Goal: Use online tool/utility: Utilize a website feature to perform a specific function

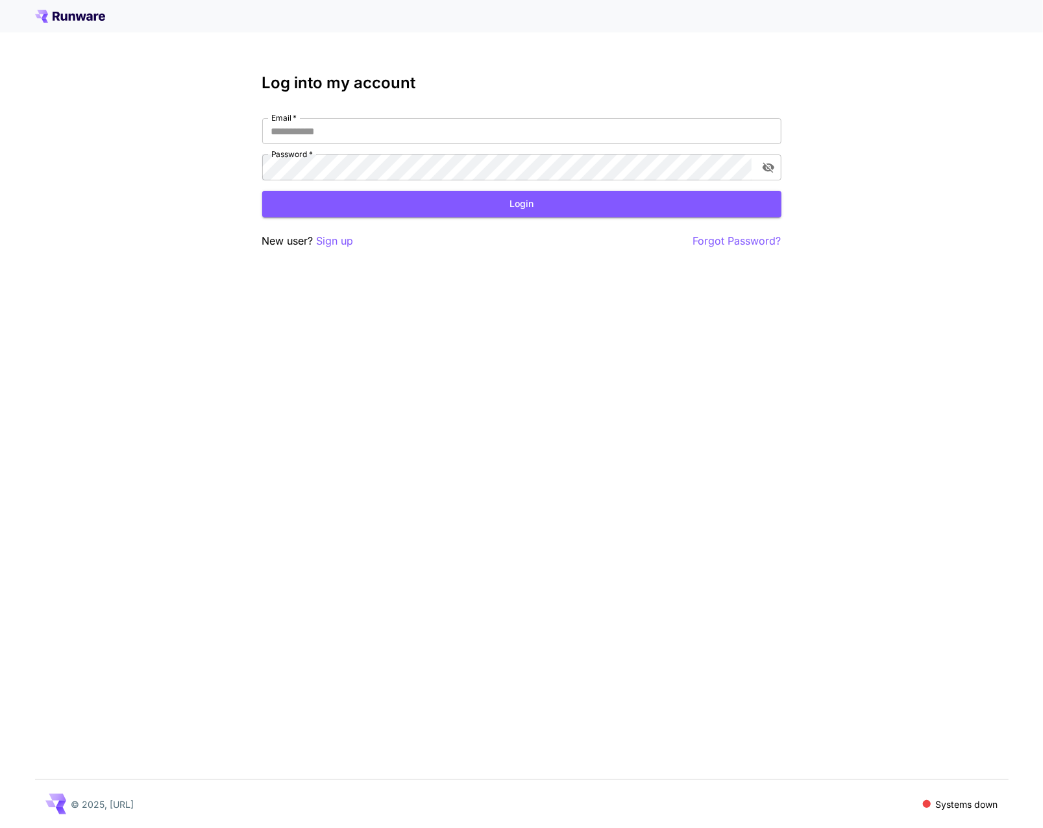
type input "**********"
click at [558, 202] on button "Login" at bounding box center [521, 204] width 519 height 27
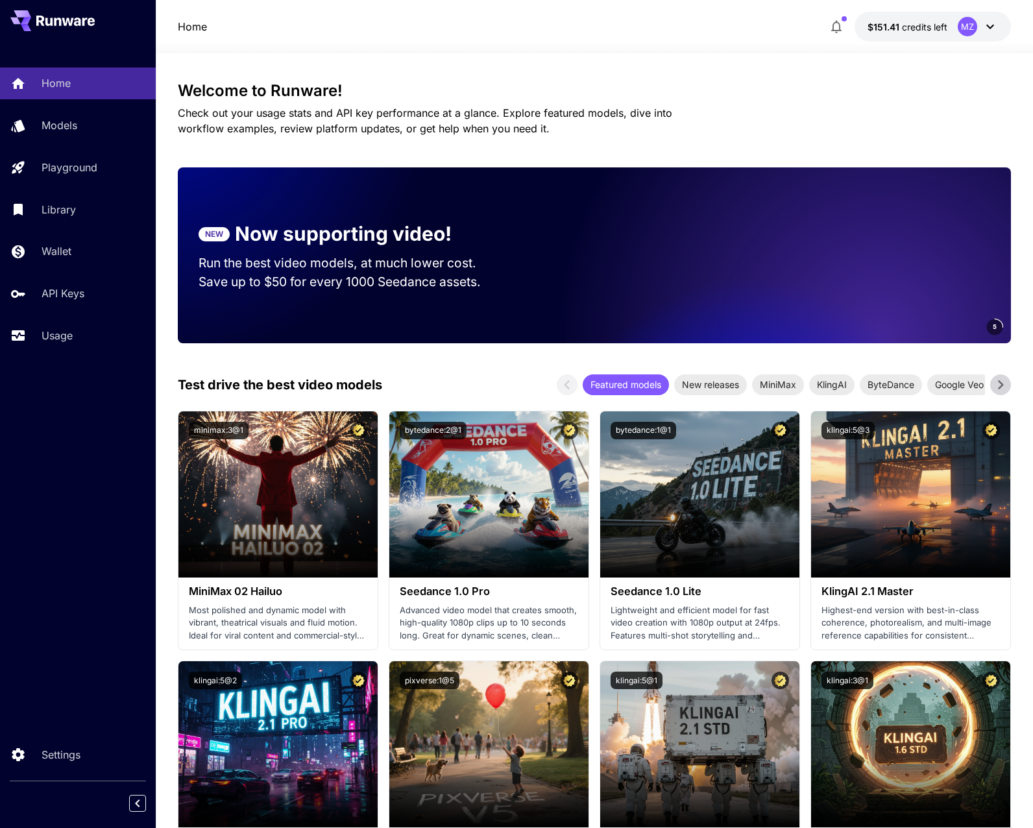
click at [71, 455] on div "Home Models Playground Library Wallet API Keys Usage Settings" at bounding box center [78, 414] width 156 height 828
click at [119, 543] on div "Home Models Playground Library Wallet API Keys Usage Settings" at bounding box center [78, 414] width 156 height 828
click at [27, 128] on icon at bounding box center [21, 122] width 16 height 16
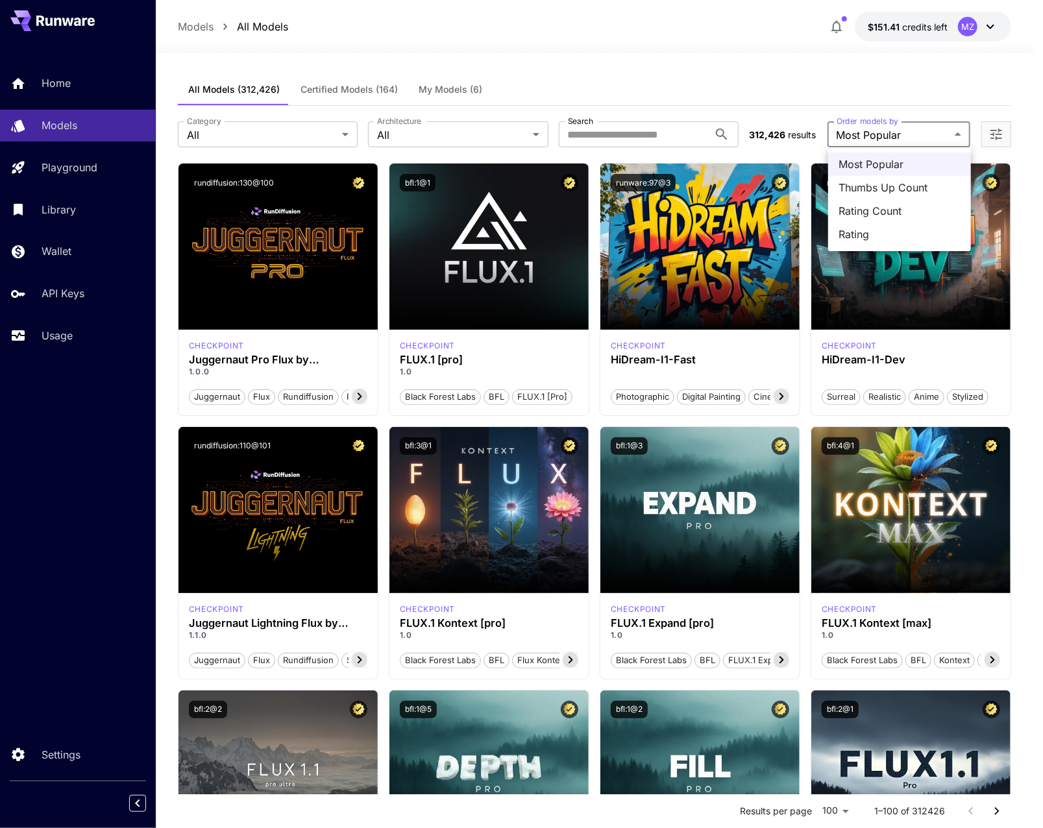
click at [570, 59] on div at bounding box center [521, 414] width 1043 height 828
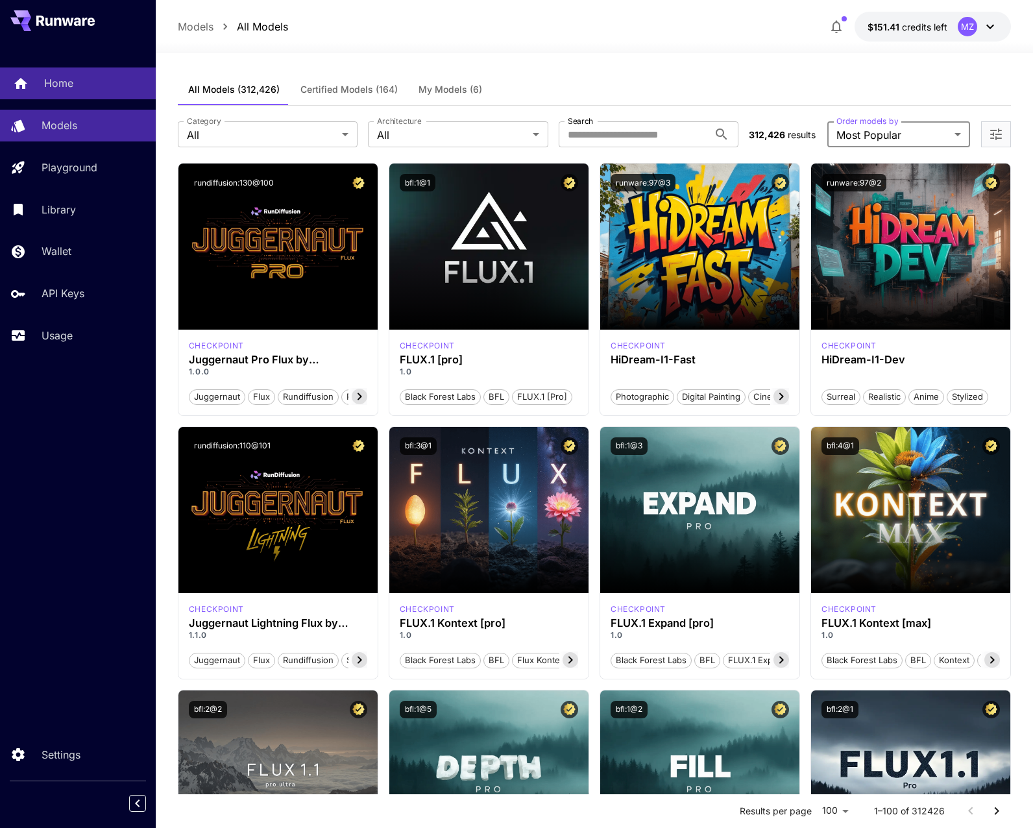
click at [56, 92] on link "Home" at bounding box center [78, 83] width 156 height 32
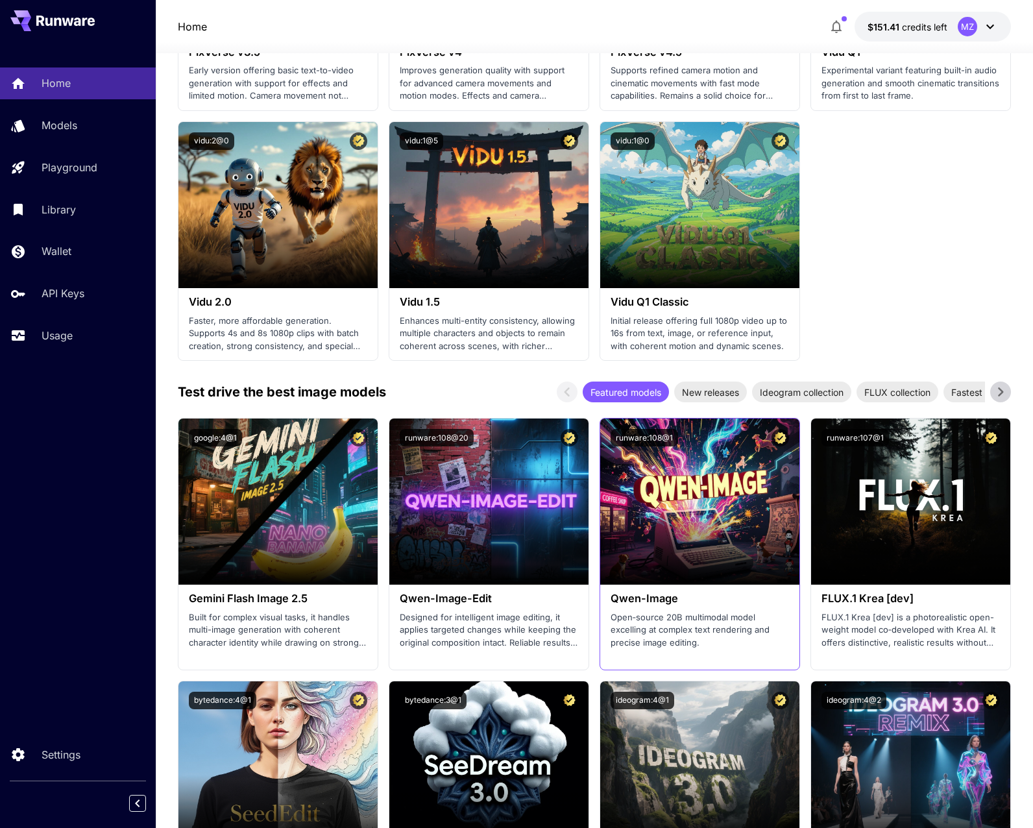
scroll to position [1405, 0]
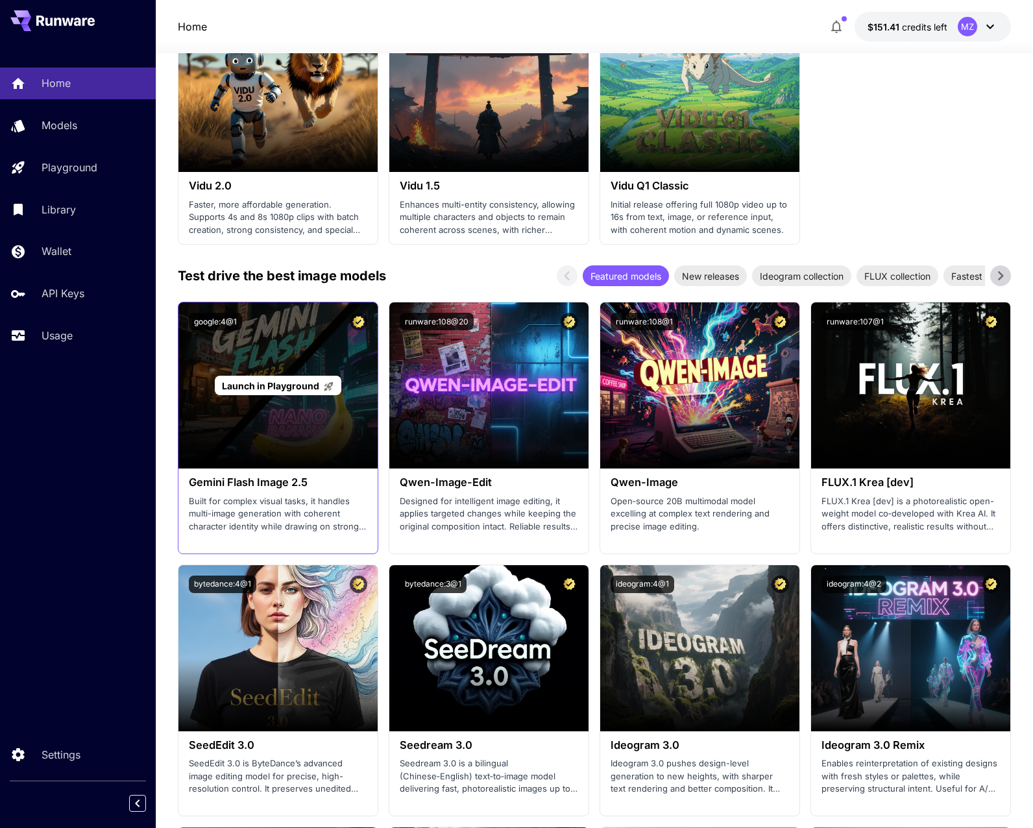
click at [302, 364] on div "Launch in Playground" at bounding box center [277, 385] width 199 height 166
click at [301, 380] on span "Launch in Playground" at bounding box center [270, 385] width 97 height 11
